Goal: Information Seeking & Learning: Learn about a topic

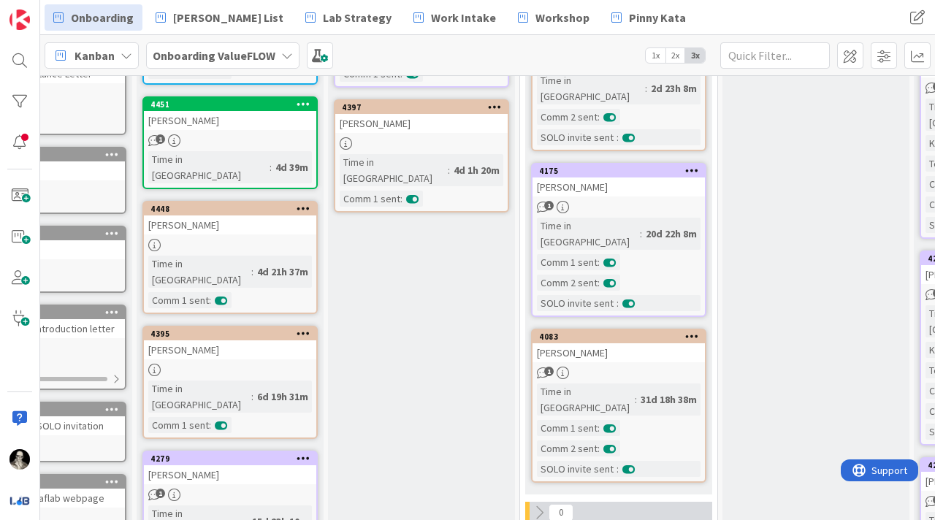
scroll to position [463, 100]
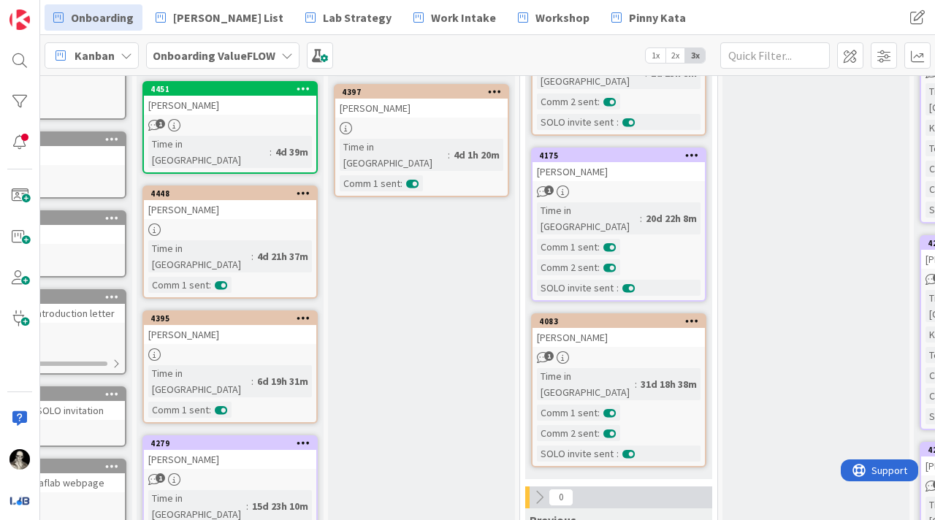
click at [637, 162] on div "[PERSON_NAME]" at bounding box center [619, 171] width 172 height 19
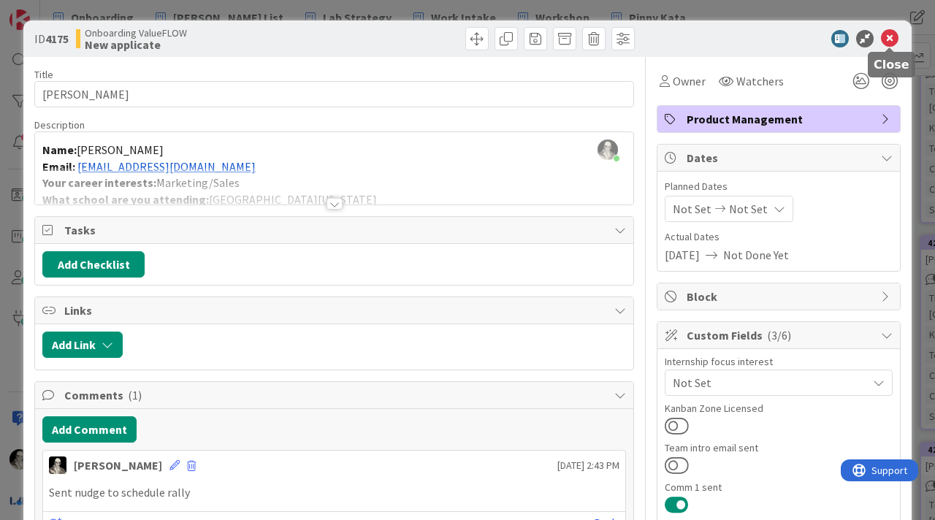
click at [889, 36] on icon at bounding box center [890, 39] width 18 height 18
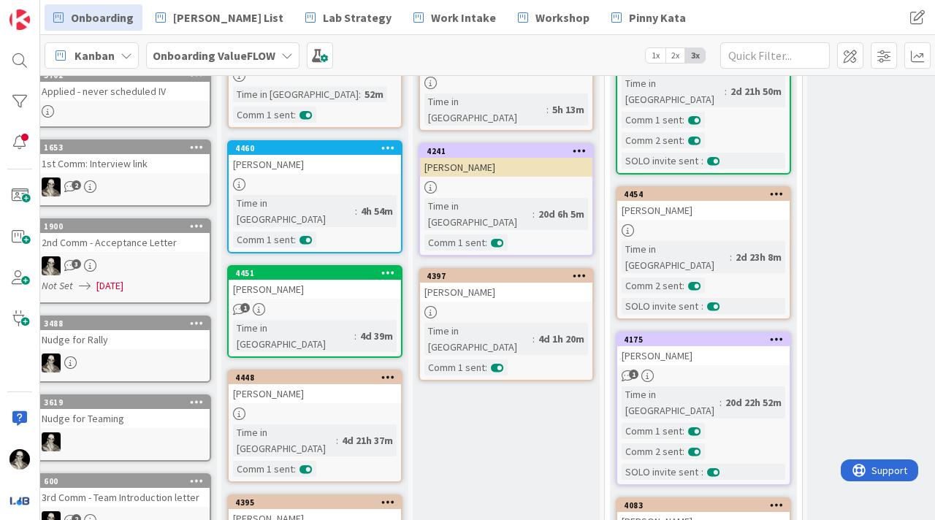
scroll to position [280, 15]
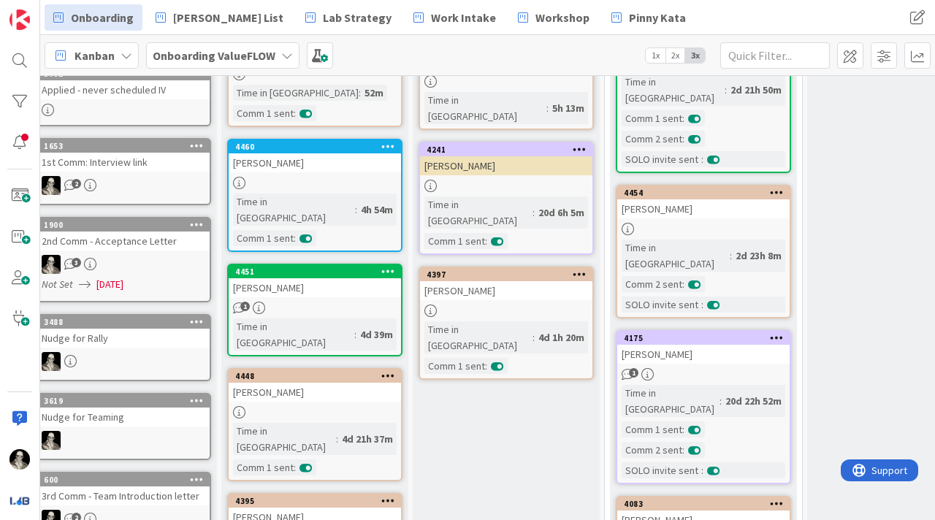
click at [691, 333] on link "4175 [DEMOGRAPHIC_DATA][PERSON_NAME] 1 Time in [GEOGRAPHIC_DATA] : 20d 22h 52m …" at bounding box center [703, 407] width 175 height 154
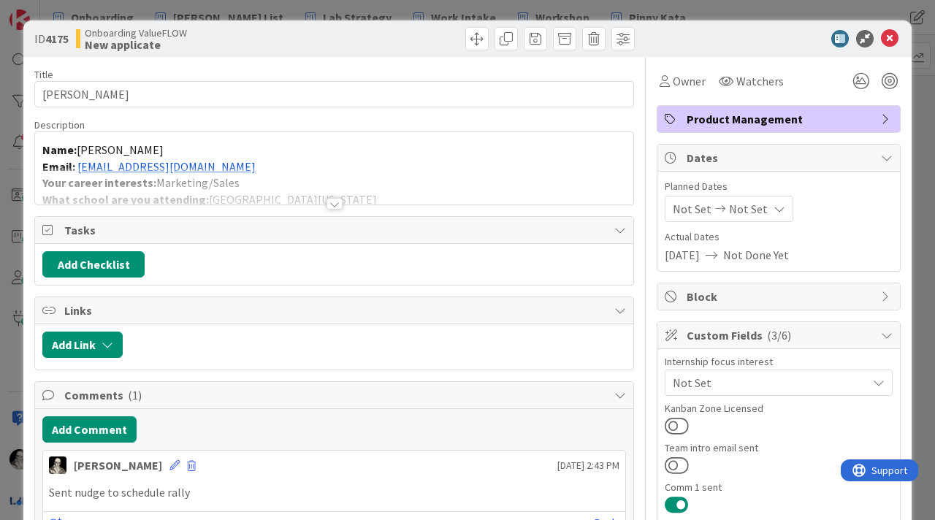
click at [224, 162] on p "Email: [EMAIL_ADDRESS][DOMAIN_NAME]" at bounding box center [334, 167] width 584 height 17
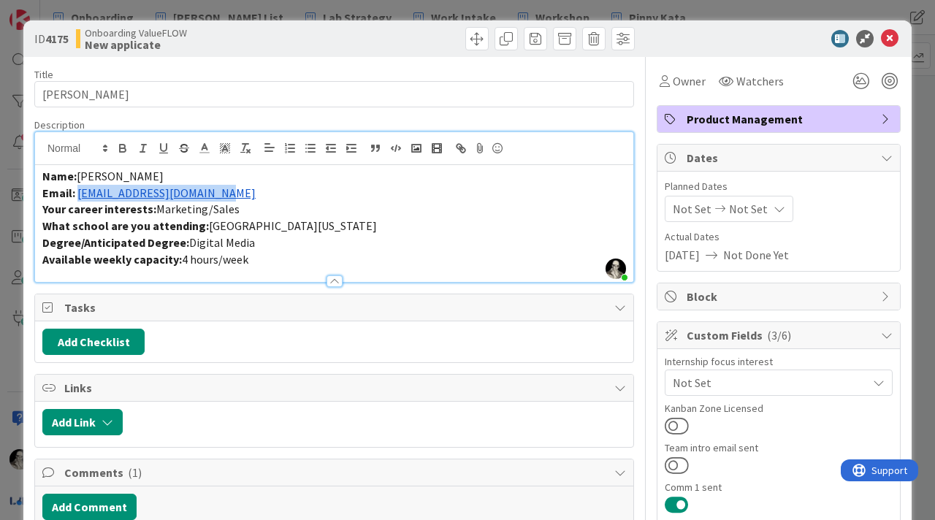
drag, startPoint x: 224, startPoint y: 192, endPoint x: 77, endPoint y: 195, distance: 146.9
click at [77, 195] on p "Email: [EMAIL_ADDRESS][DOMAIN_NAME]" at bounding box center [334, 193] width 584 height 17
copy link "[EMAIL_ADDRESS][DOMAIN_NAME]"
click at [888, 40] on icon at bounding box center [890, 39] width 18 height 18
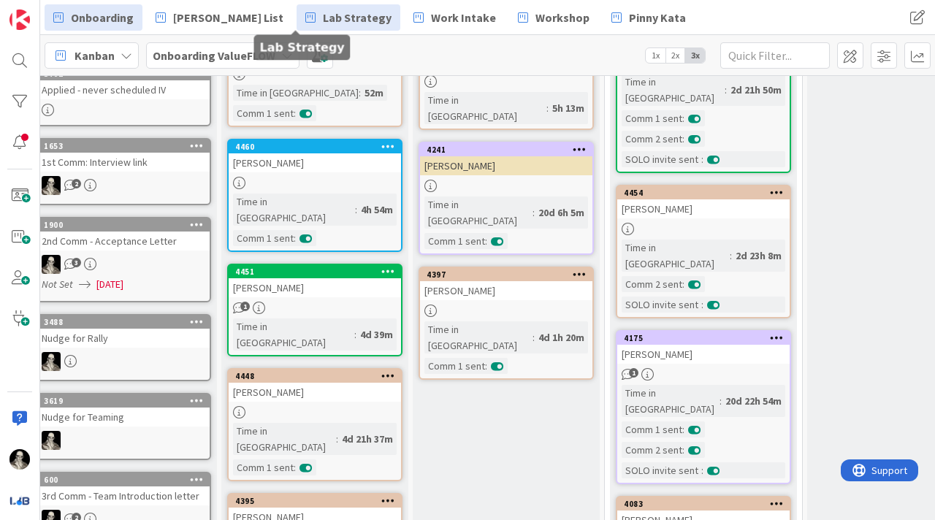
click at [323, 13] on span "Lab Strategy" at bounding box center [357, 18] width 69 height 18
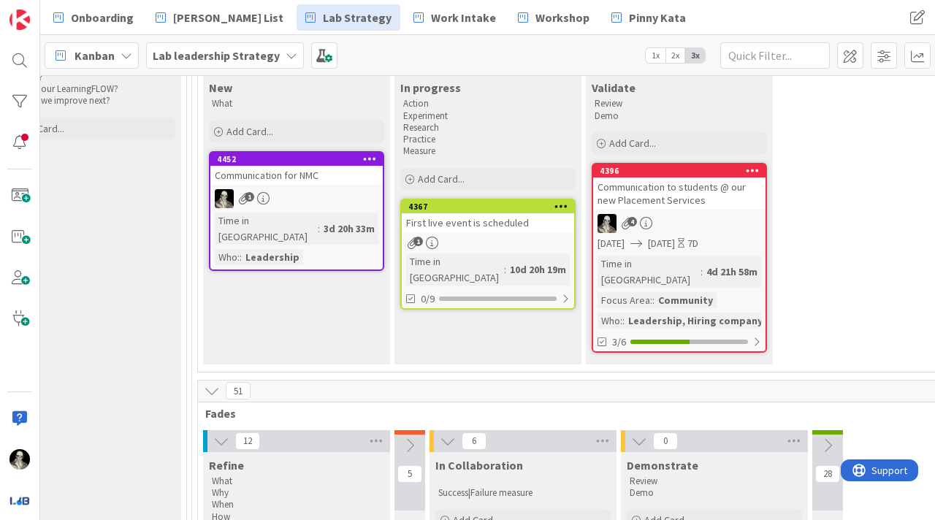
scroll to position [207, 2094]
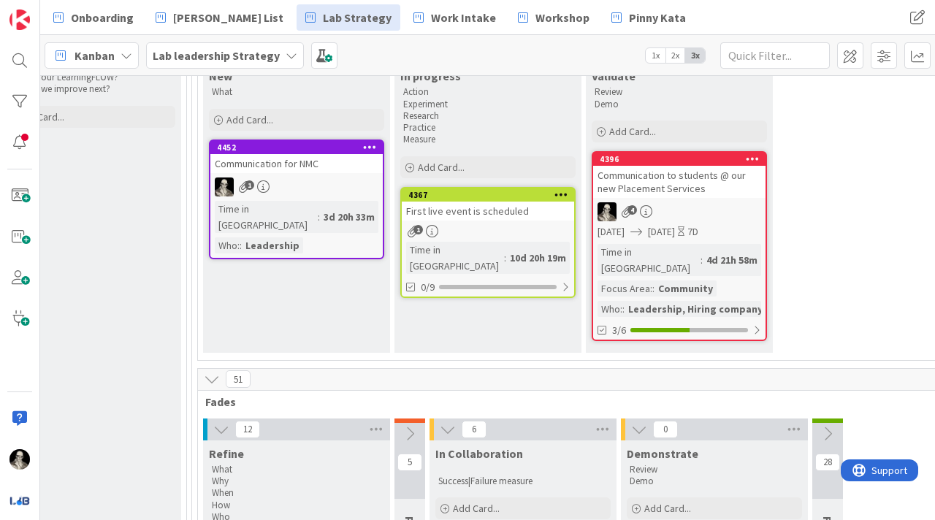
click at [676, 187] on div "Communication to students @ our new Placement Services" at bounding box center [679, 182] width 172 height 32
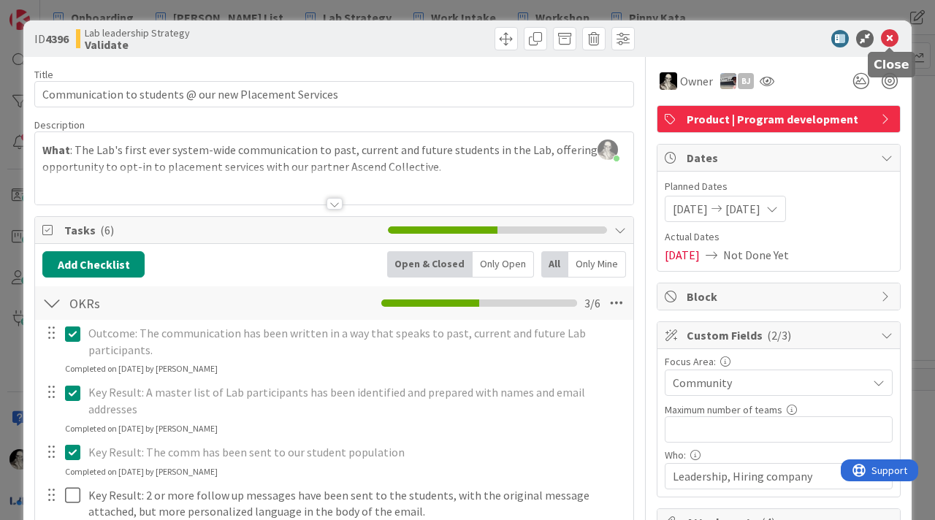
click at [890, 35] on icon at bounding box center [890, 39] width 18 height 18
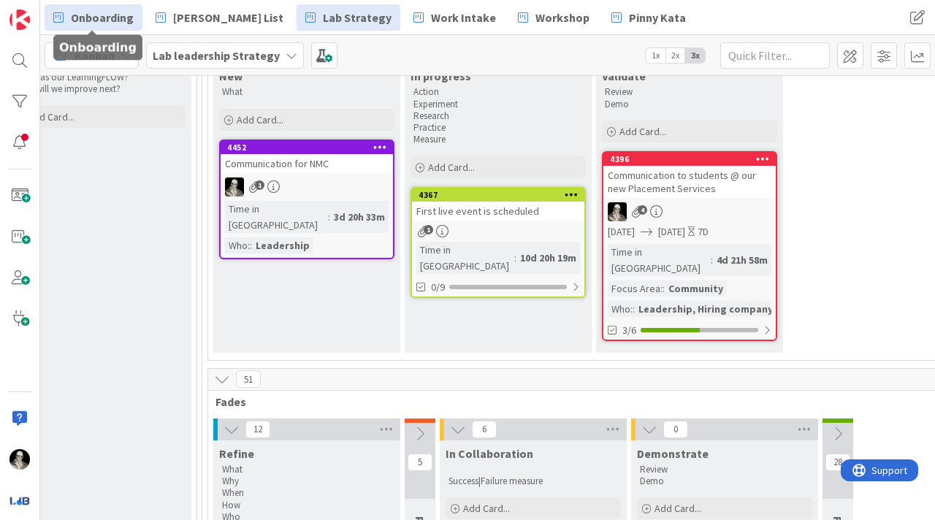
click at [108, 20] on span "Onboarding" at bounding box center [102, 18] width 63 height 18
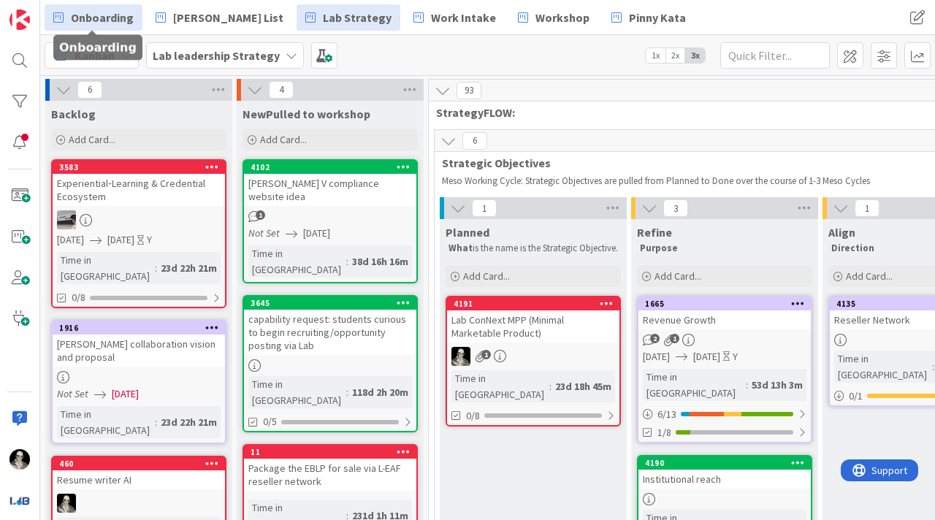
click at [118, 14] on span "Onboarding" at bounding box center [102, 18] width 63 height 18
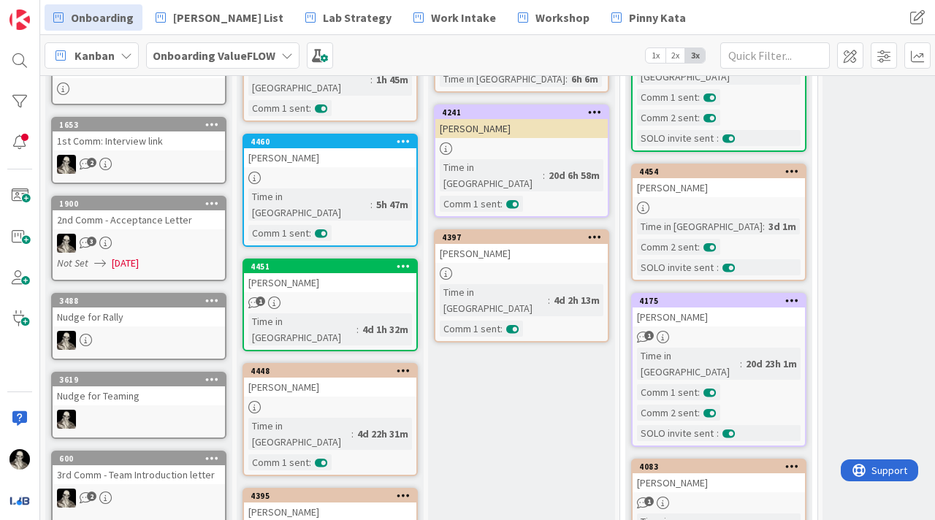
scroll to position [308, 0]
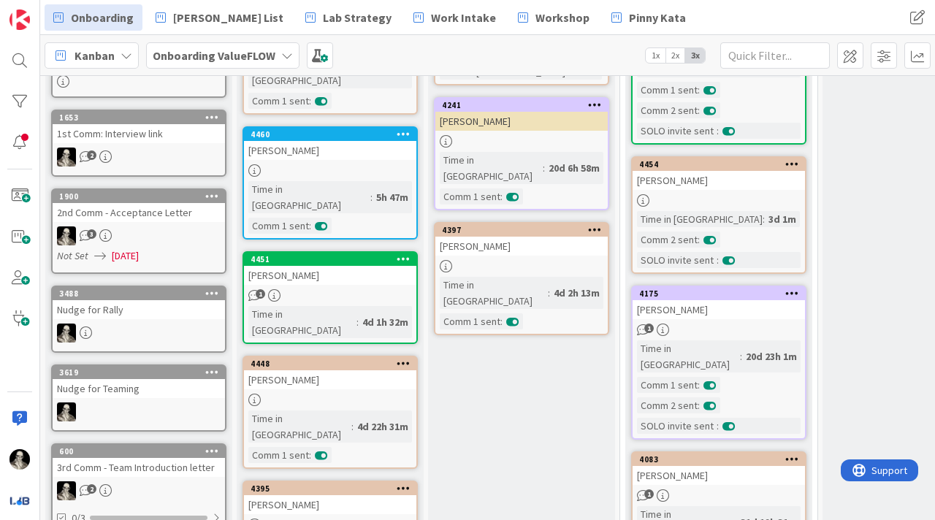
click at [182, 224] on link "1900 2nd Comm - Acceptance Letter 3 Not Set [DATE]" at bounding box center [138, 232] width 175 height 86
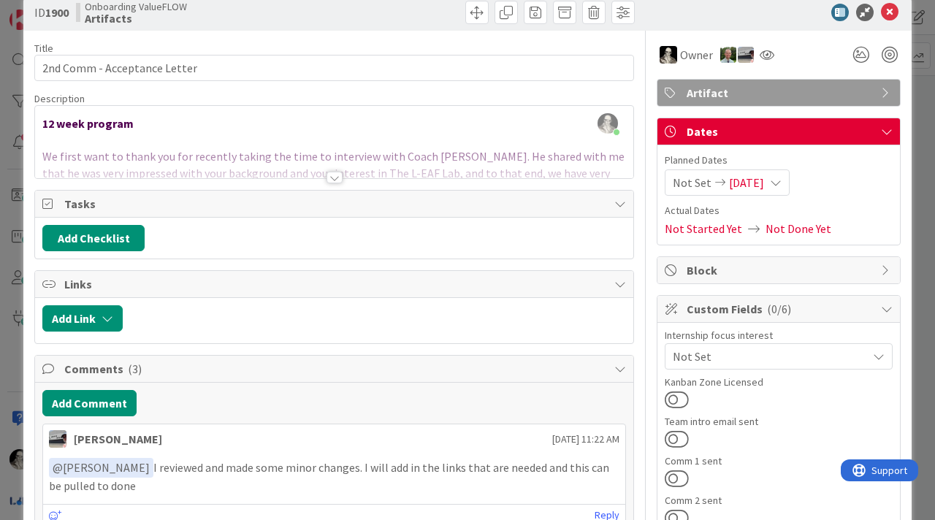
scroll to position [18, 0]
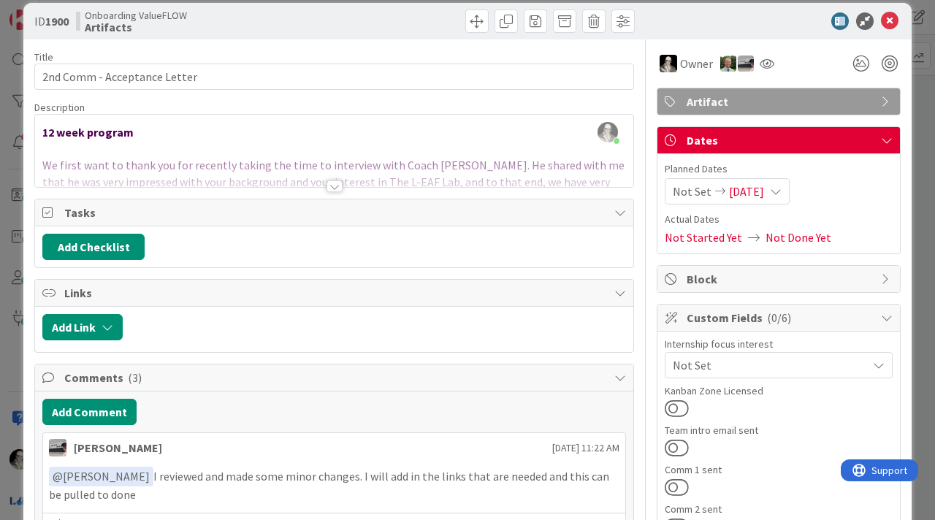
click at [333, 182] on div at bounding box center [335, 187] width 16 height 12
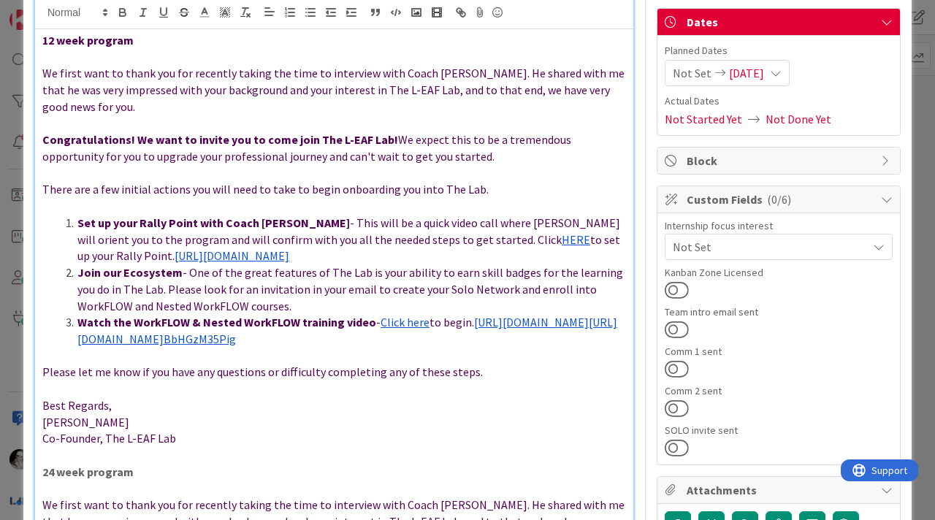
scroll to position [155, 0]
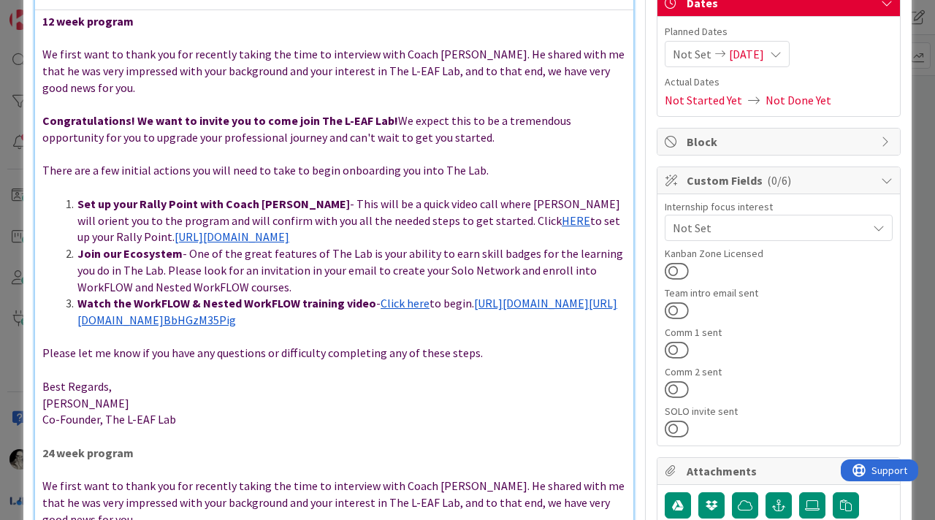
click at [417, 308] on li "Watch the WorkFLOW & Nested WorkFLOW training video - Click here to begin. [URL…" at bounding box center [343, 311] width 566 height 33
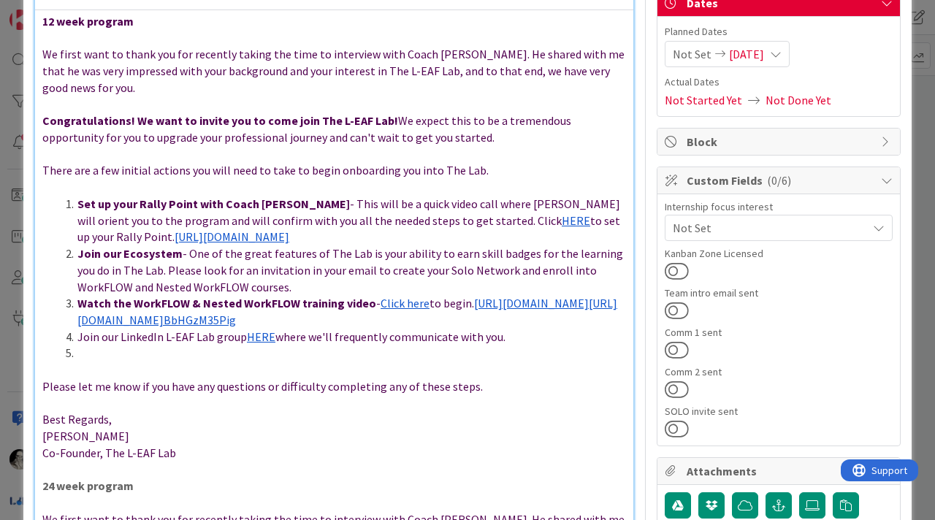
drag, startPoint x: 517, startPoint y: 322, endPoint x: 297, endPoint y: 343, distance: 221.7
click at [501, 329] on li "Join our LinkedIn L-EAF Lab group HERE where we'll frequently communicate with …" at bounding box center [343, 337] width 566 height 17
click at [103, 345] on li at bounding box center [343, 353] width 566 height 17
click at [222, 338] on span "where we'll frequently communicate with you. Also, you should follow the L-EAF …" at bounding box center [352, 345] width 550 height 31
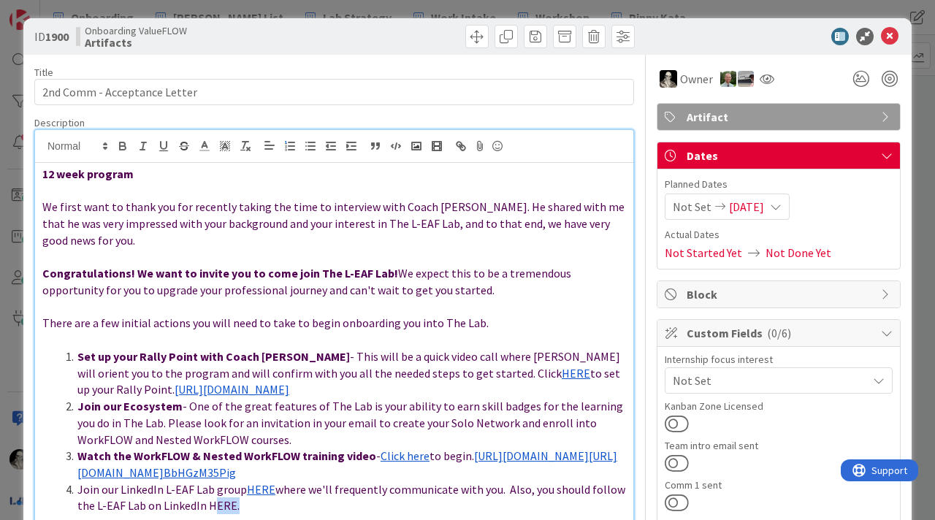
scroll to position [0, 0]
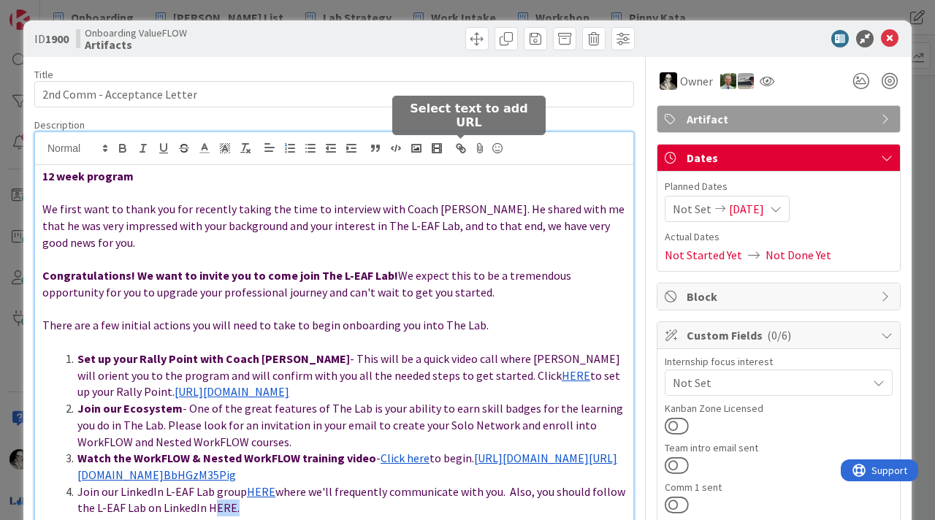
click at [461, 148] on icon "button" at bounding box center [462, 150] width 5 height 5
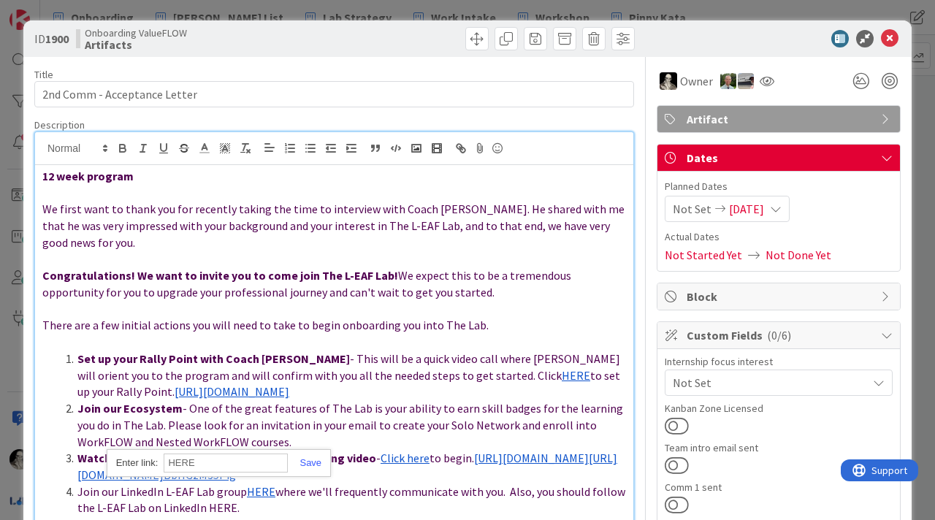
paste input "[URL][DOMAIN_NAME]"
type input "[URL][DOMAIN_NAME]"
click at [314, 462] on link at bounding box center [305, 462] width 34 height 11
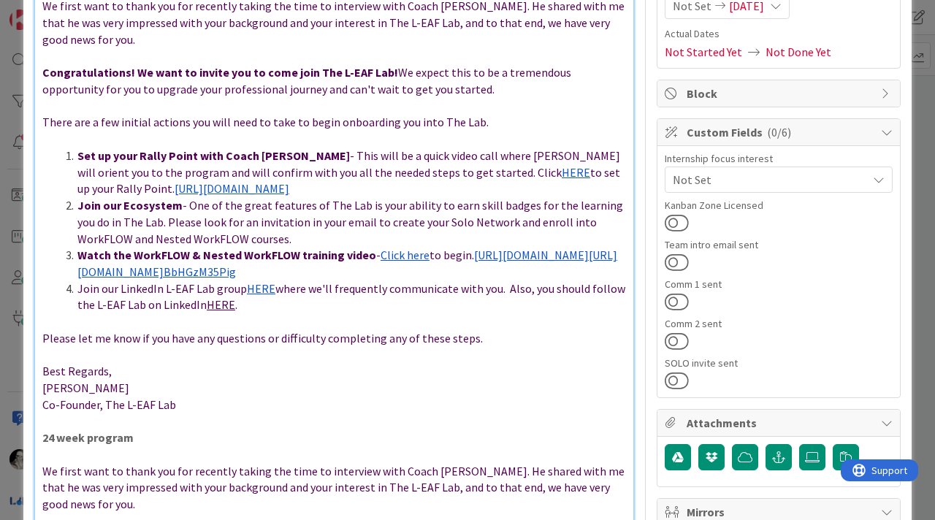
scroll to position [207, 0]
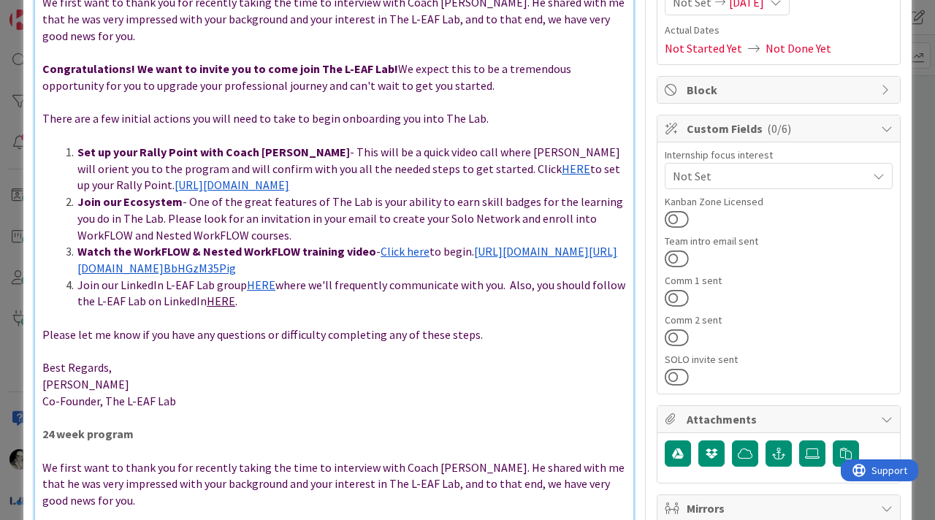
click at [326, 290] on li "Join our LinkedIn L-EAF Lab group HERE where we'll frequently communicate with …" at bounding box center [343, 293] width 566 height 33
click at [314, 291] on li "Join our LinkedIn L-EAF Lab group HERE where we'll frequently communicate with …" at bounding box center [343, 293] width 566 height 33
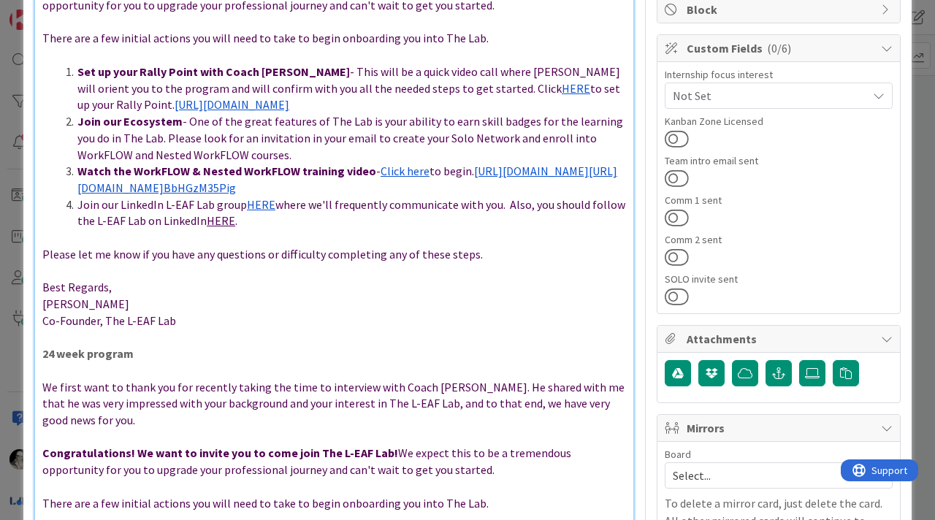
scroll to position [287, 0]
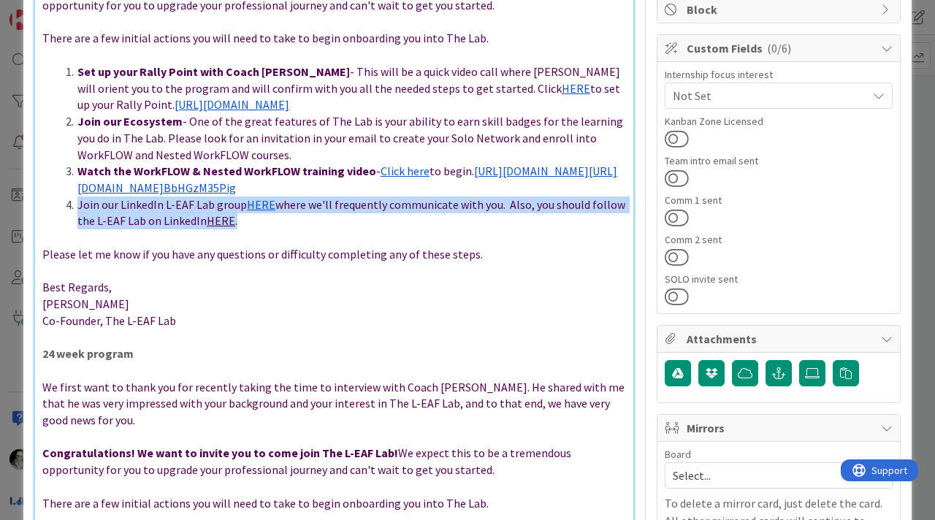
drag, startPoint x: 248, startPoint y: 207, endPoint x: 79, endPoint y: 191, distance: 169.6
click at [79, 197] on li "Join our LinkedIn L-EAF Lab group HERE where we'll frequently communicate with …" at bounding box center [343, 213] width 566 height 33
copy li "Join our LinkedIn L-EAF Lab group HERE where we'll frequently communicate with …"
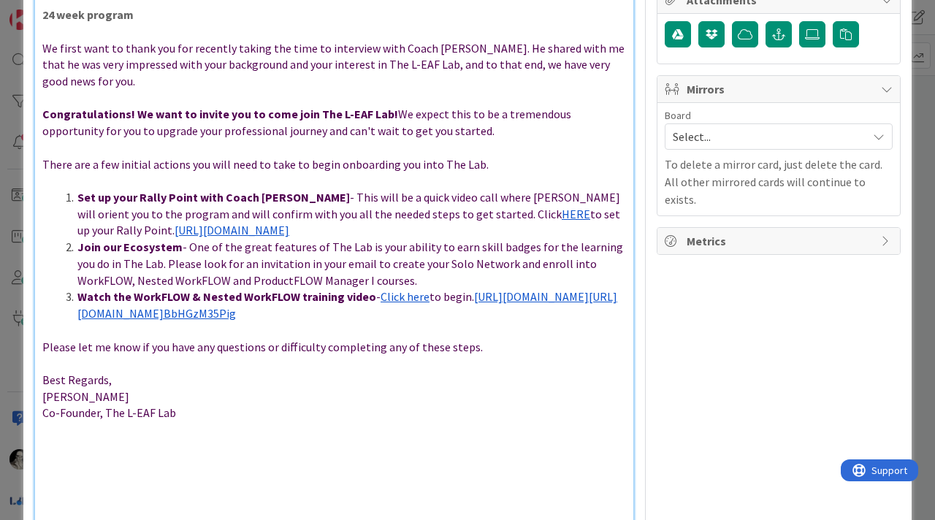
scroll to position [641, 0]
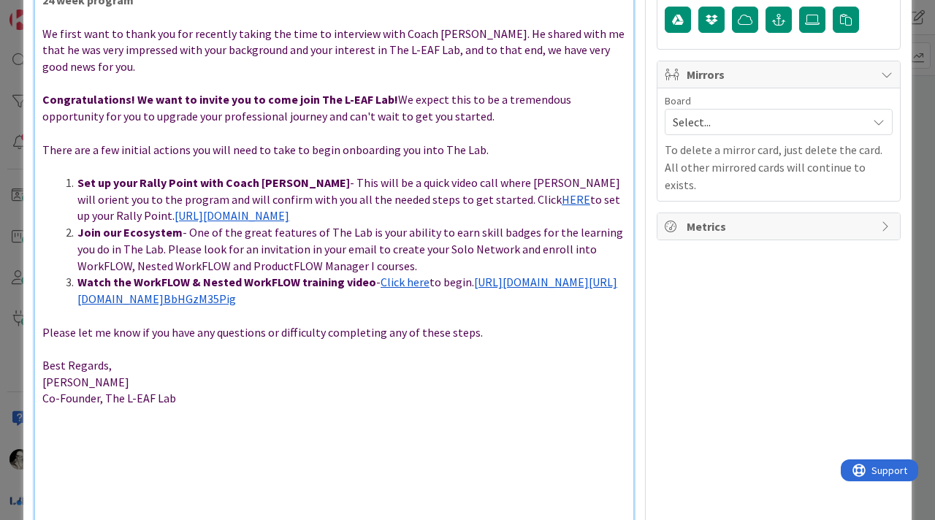
click at [400, 274] on li "Watch the WorkFLOW & Nested WorkFLOW training video - Click here to begin. [URL…" at bounding box center [343, 290] width 566 height 33
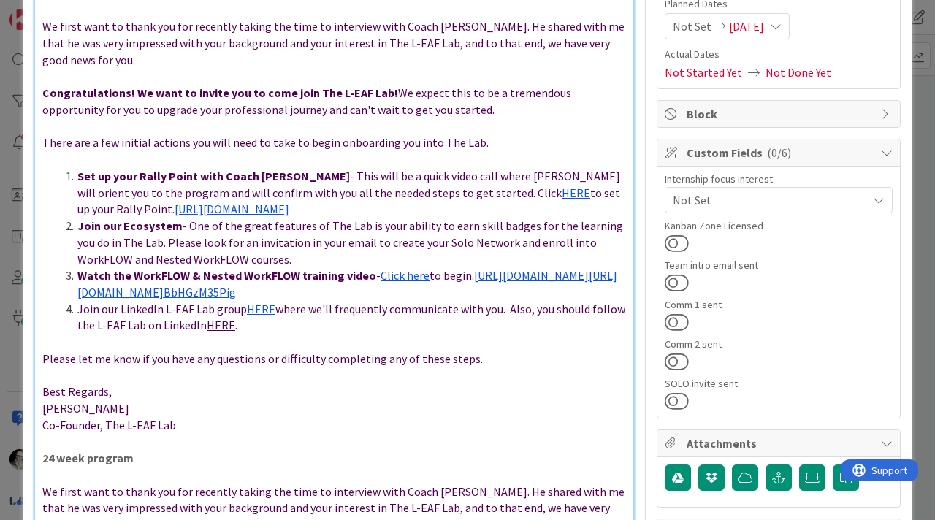
scroll to position [0, 0]
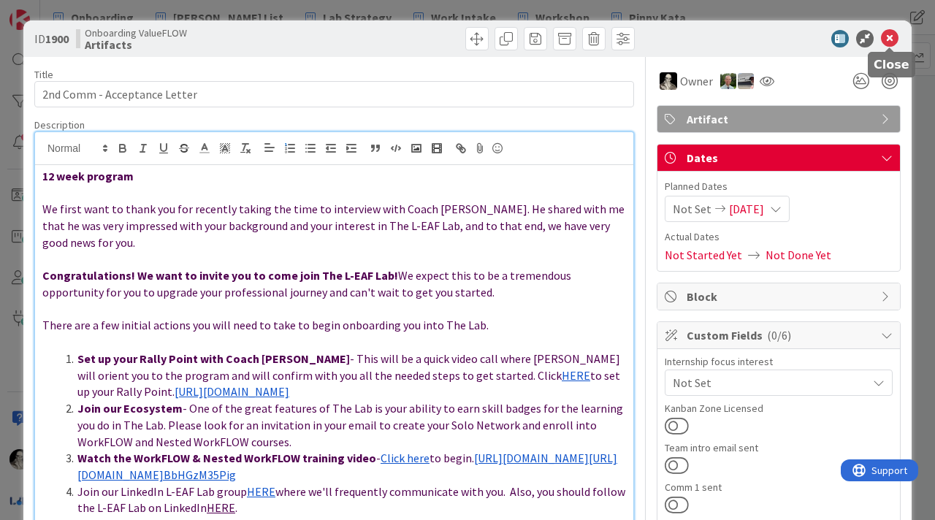
click at [892, 37] on icon at bounding box center [890, 39] width 18 height 18
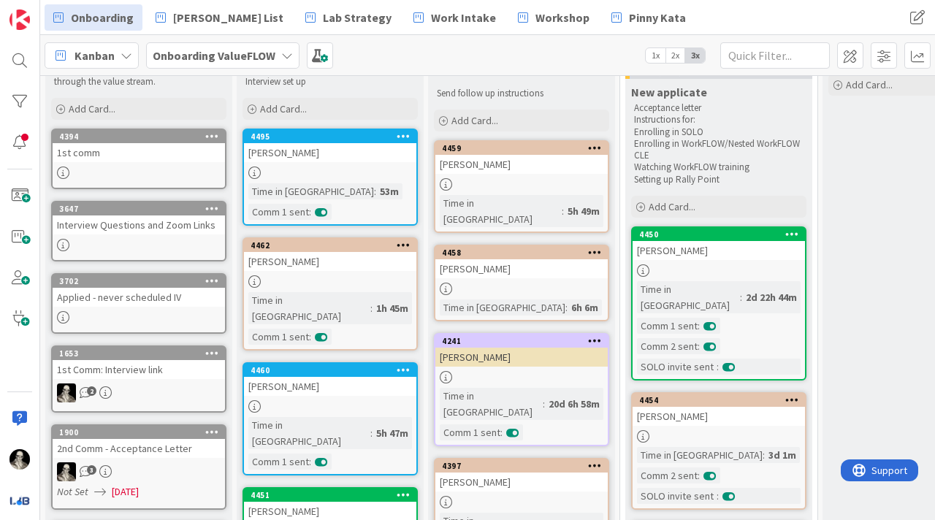
scroll to position [83, 0]
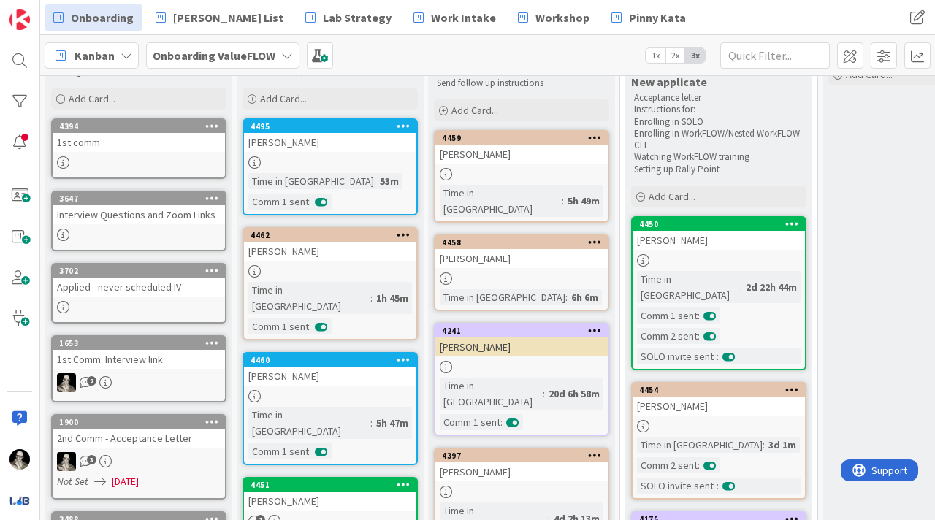
click at [352, 390] on div at bounding box center [330, 396] width 172 height 12
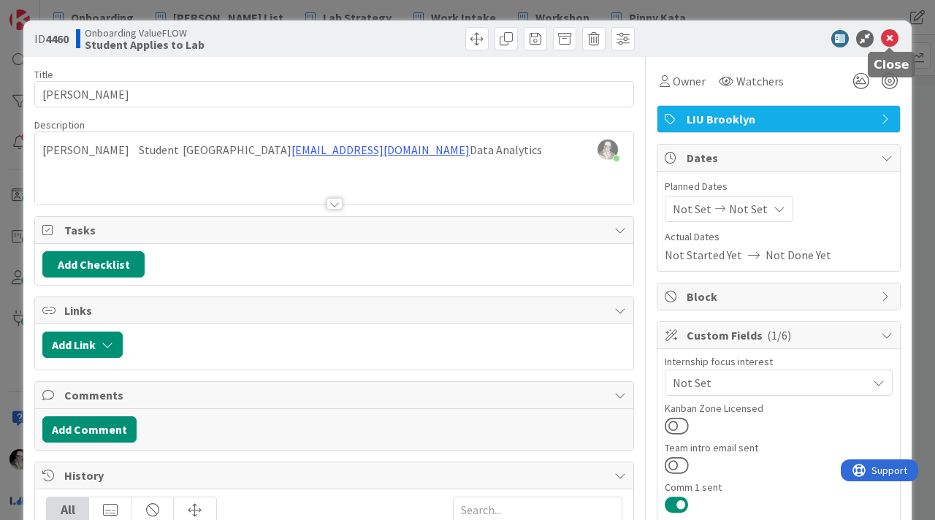
click at [889, 36] on icon at bounding box center [890, 39] width 18 height 18
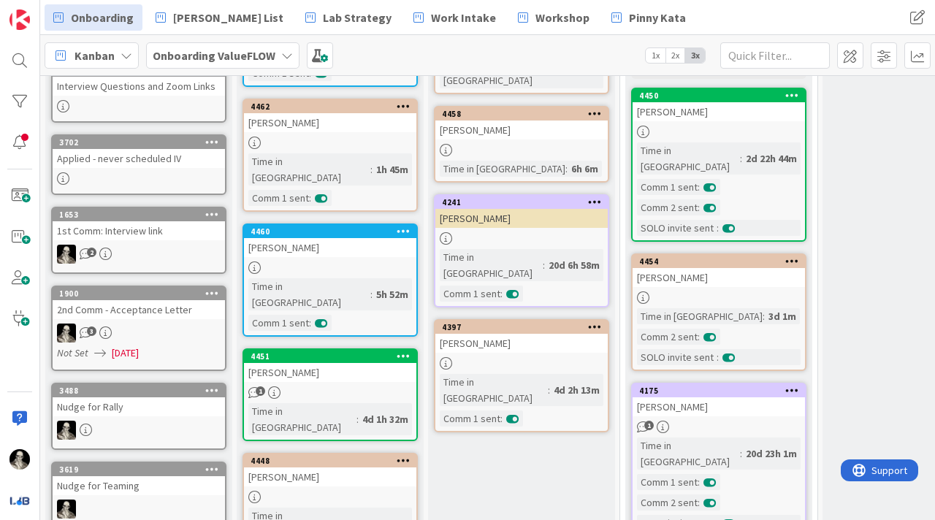
scroll to position [216, 0]
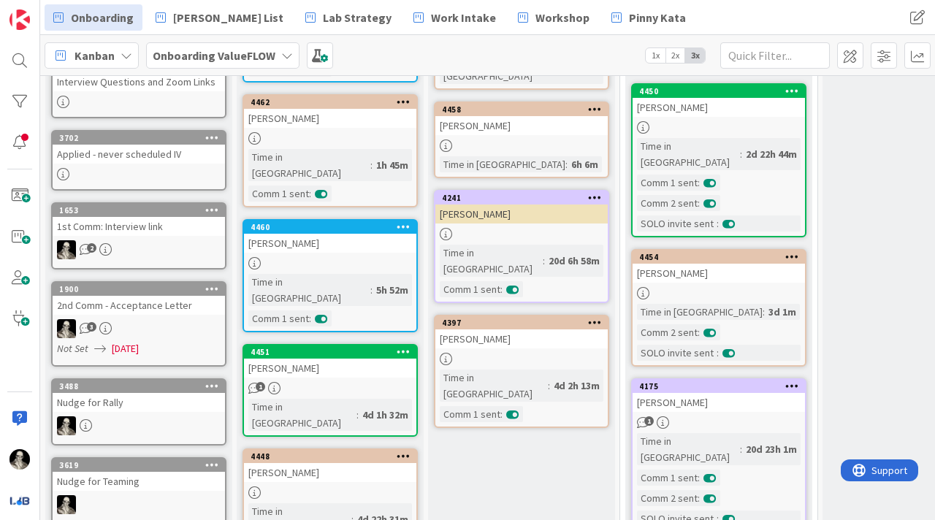
click at [366, 359] on div "[PERSON_NAME]" at bounding box center [330, 368] width 172 height 19
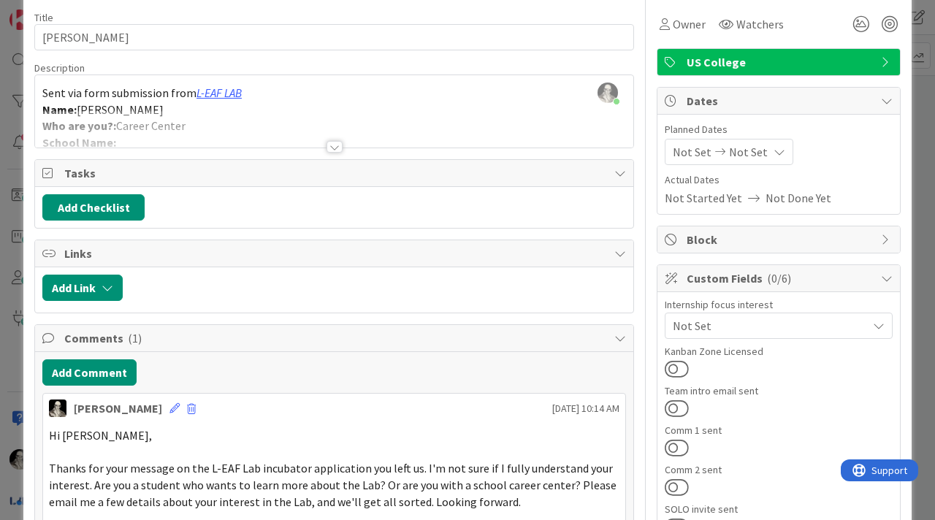
scroll to position [53, 0]
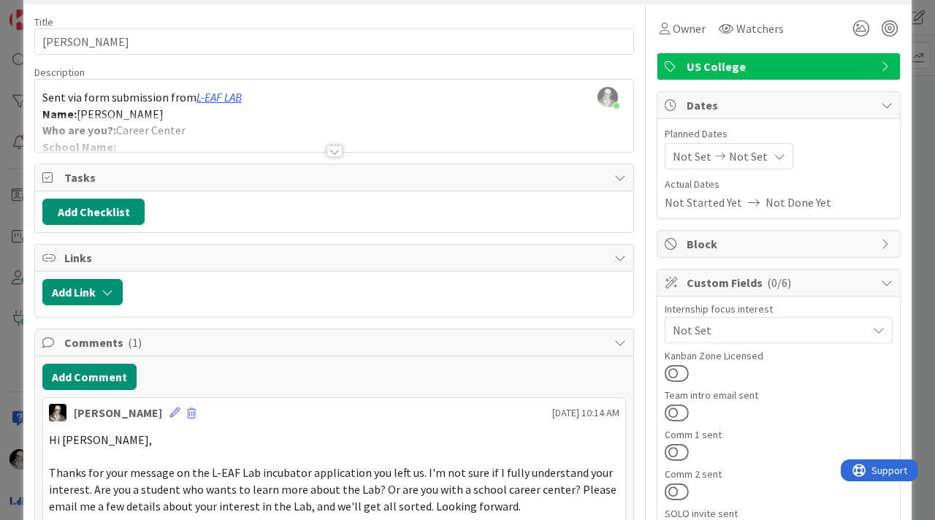
click at [331, 154] on div at bounding box center [335, 151] width 16 height 12
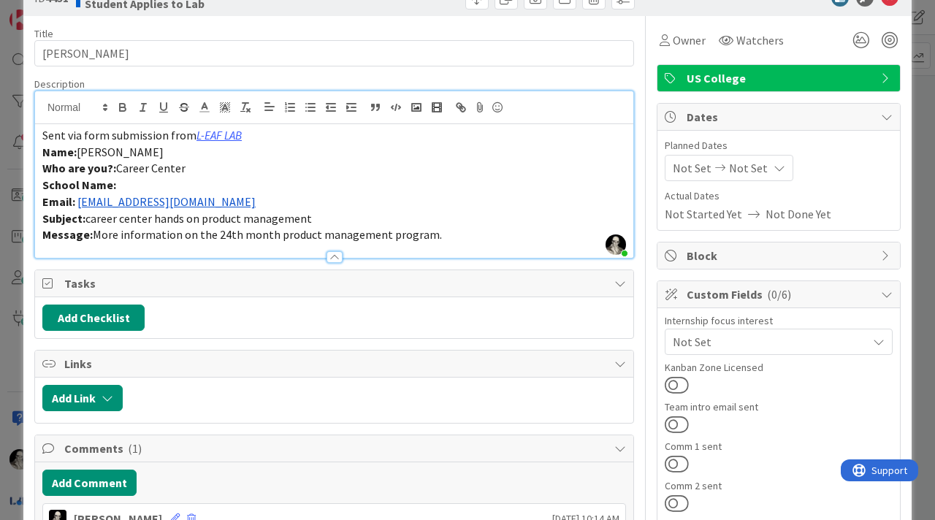
scroll to position [0, 0]
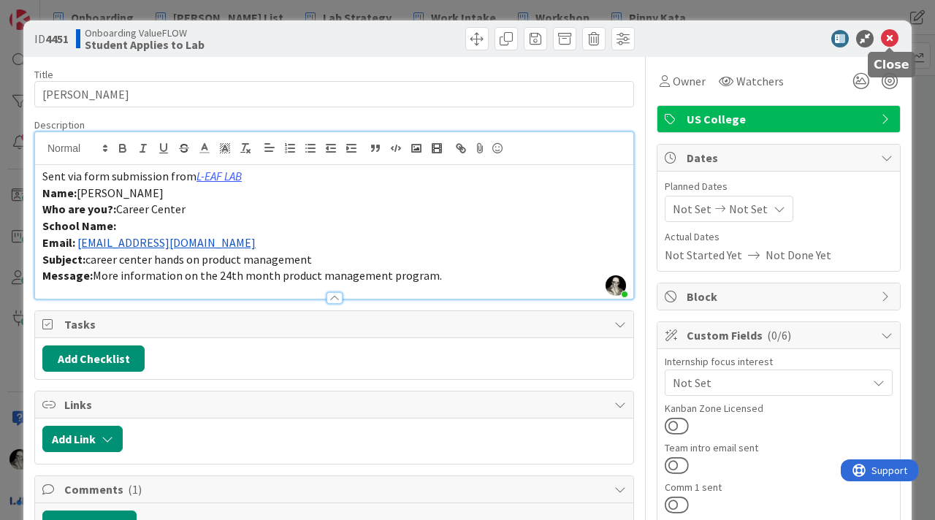
click at [892, 36] on icon at bounding box center [890, 39] width 18 height 18
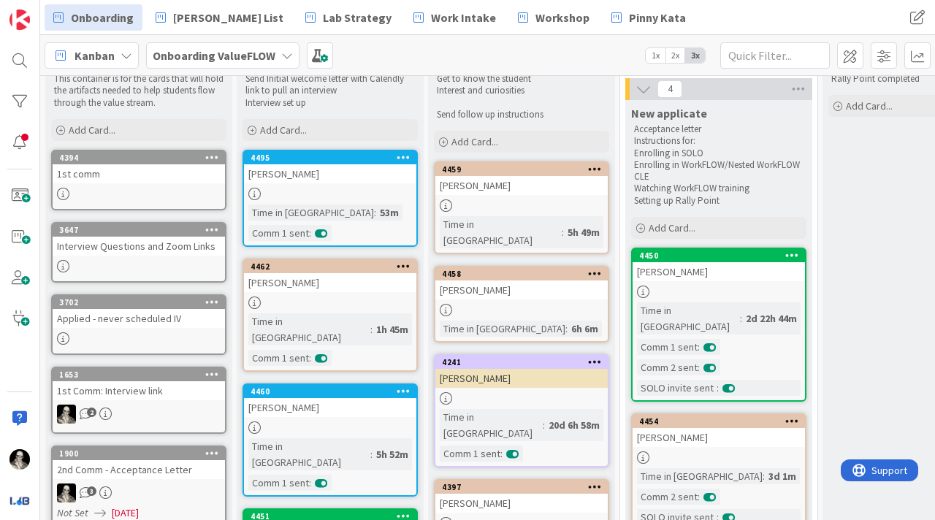
scroll to position [3, 0]
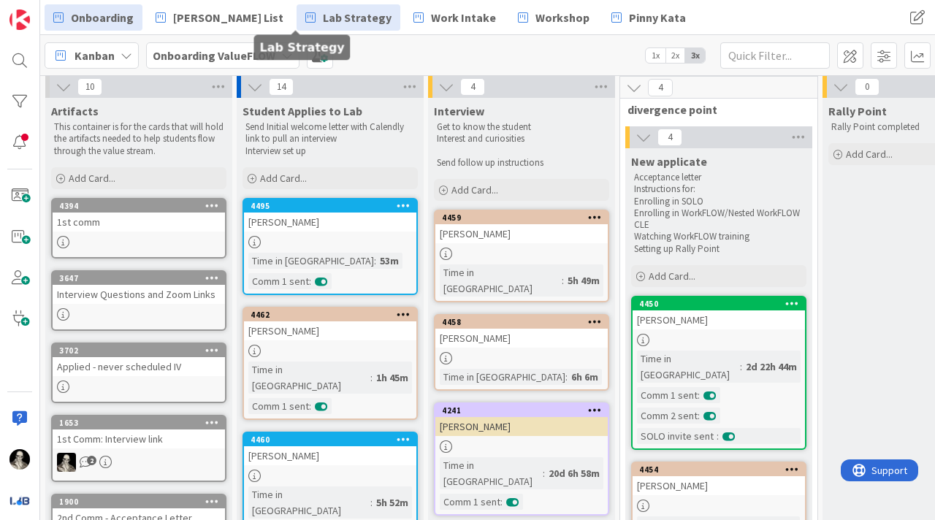
click at [323, 14] on span "Lab Strategy" at bounding box center [357, 18] width 69 height 18
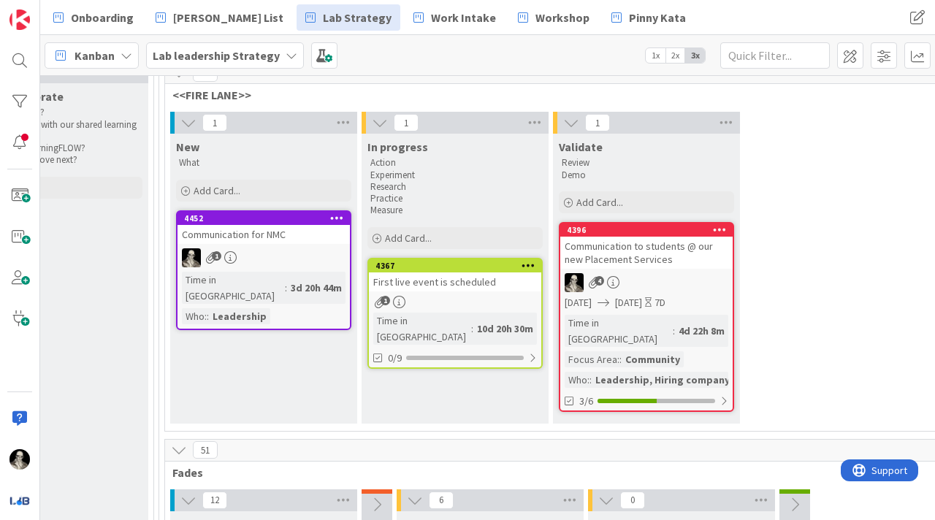
scroll to position [136, 2131]
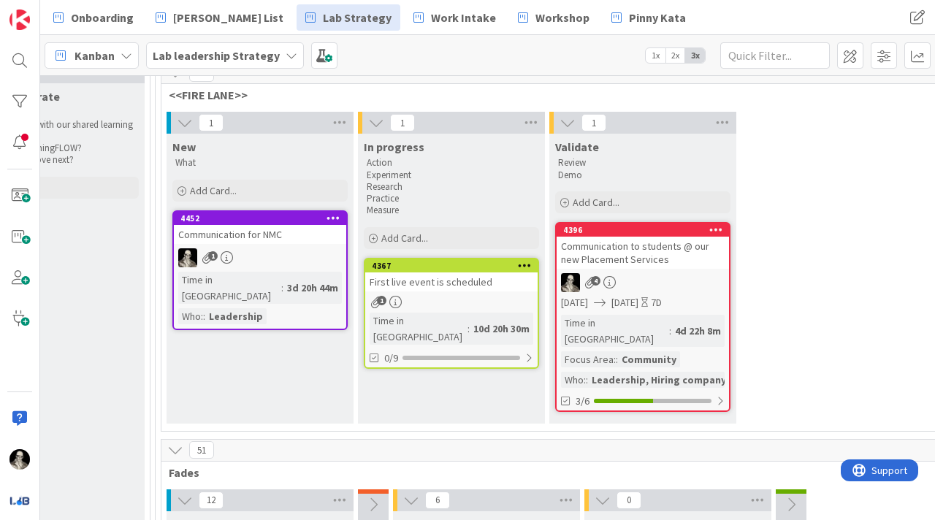
click at [658, 251] on div "Communication to students @ our new Placement Services" at bounding box center [643, 253] width 172 height 32
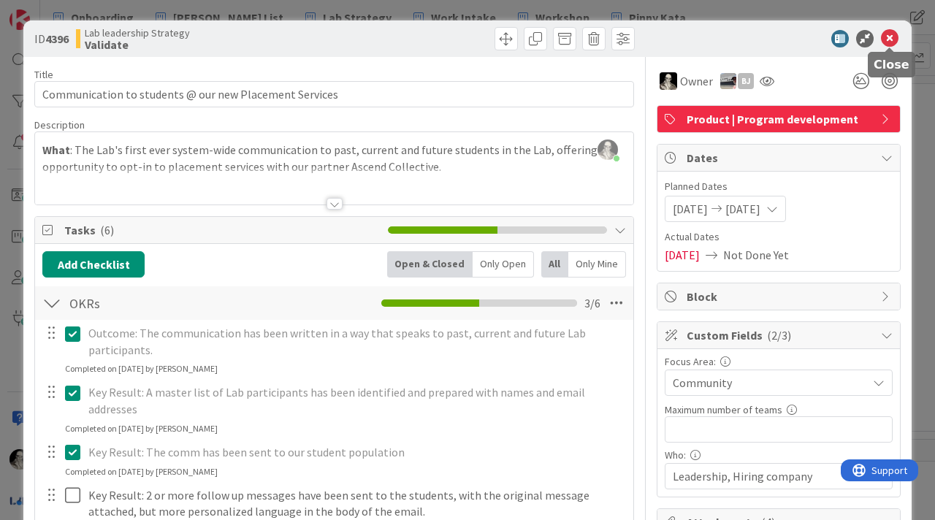
click at [889, 40] on icon at bounding box center [890, 39] width 18 height 18
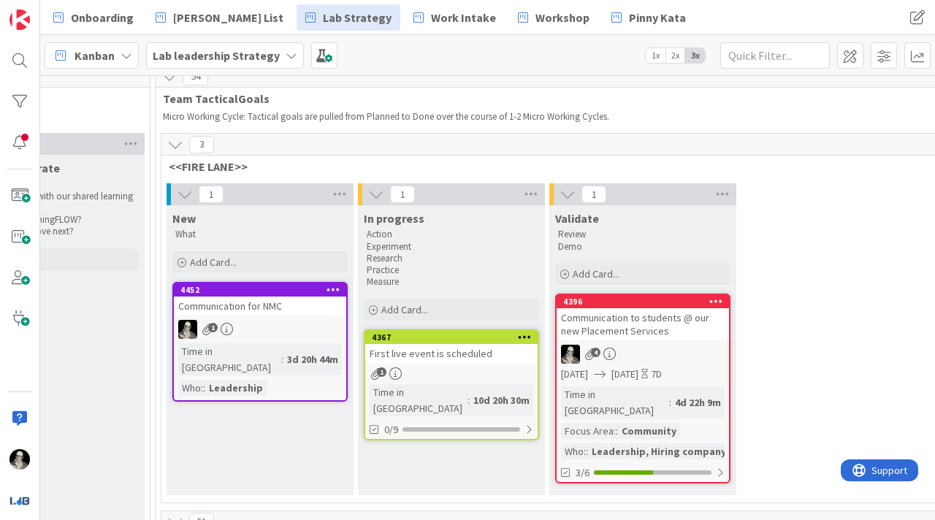
scroll to position [56, 2131]
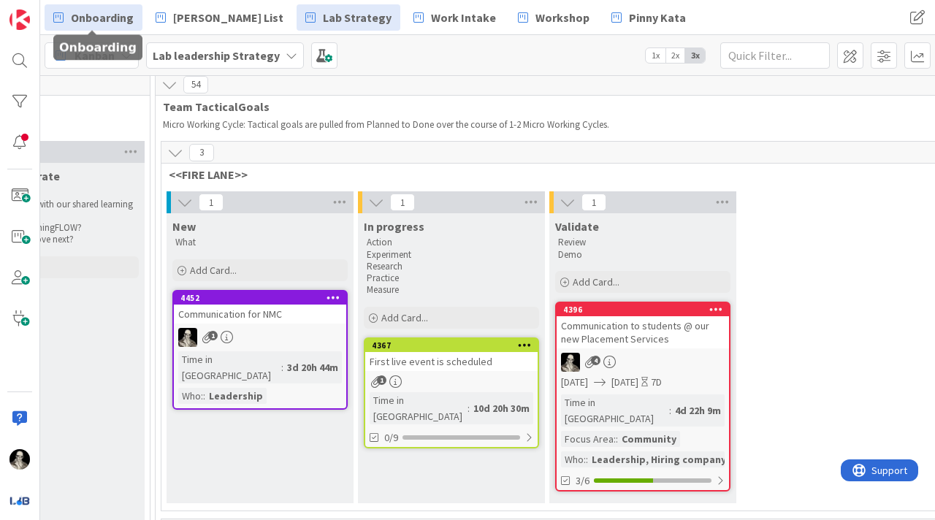
click at [122, 10] on span "Onboarding" at bounding box center [102, 18] width 63 height 18
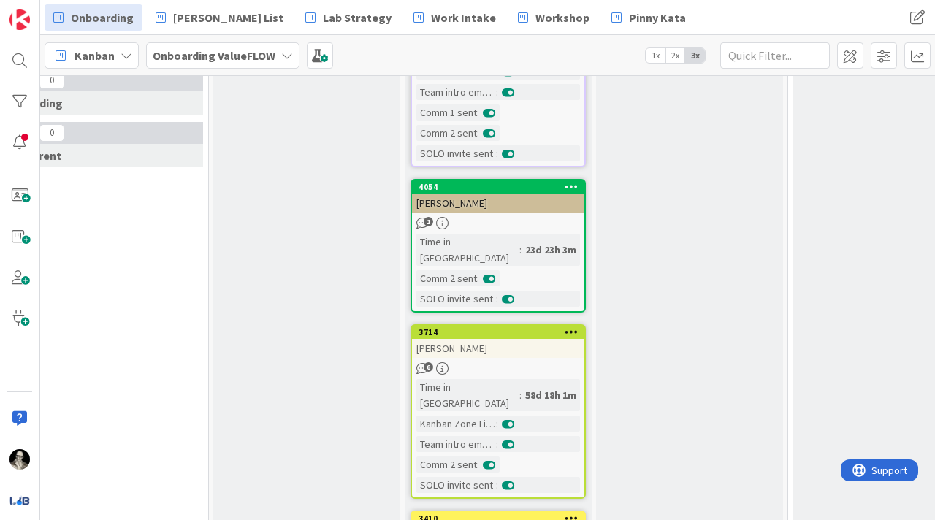
scroll to position [938, 609]
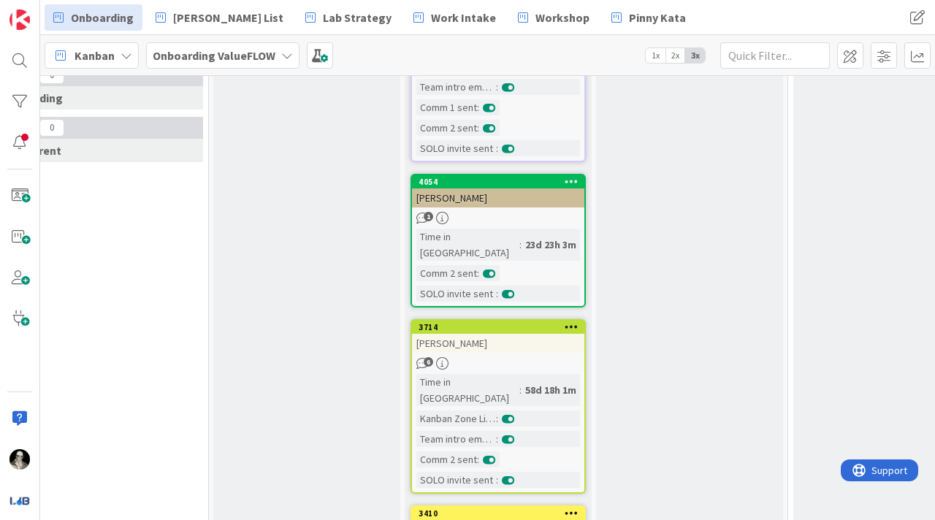
click at [511, 334] on div "[PERSON_NAME]" at bounding box center [498, 343] width 172 height 19
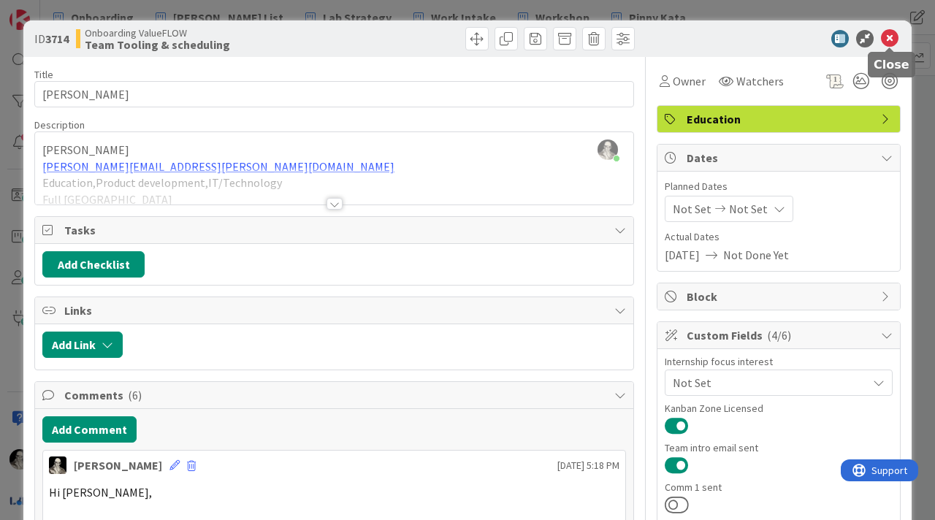
click at [889, 34] on icon at bounding box center [890, 39] width 18 height 18
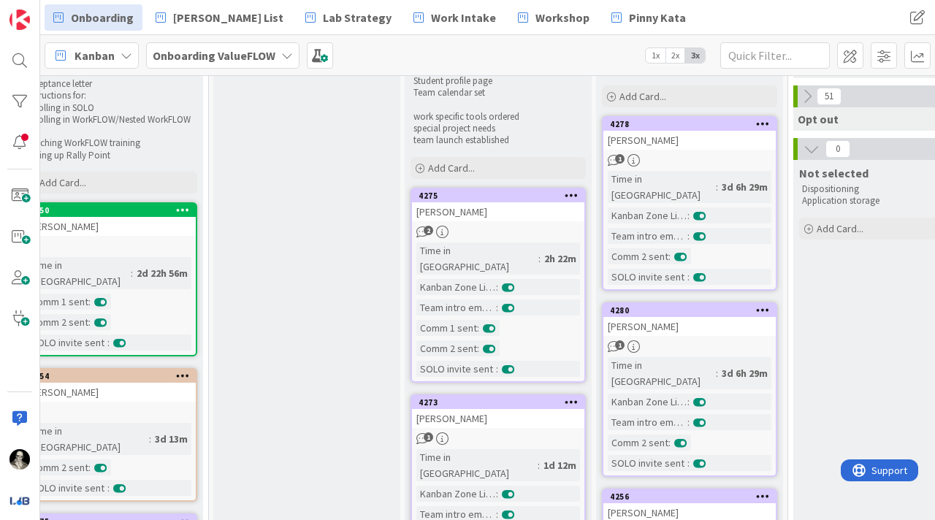
scroll to position [0, 609]
